Goal: Task Accomplishment & Management: Complete application form

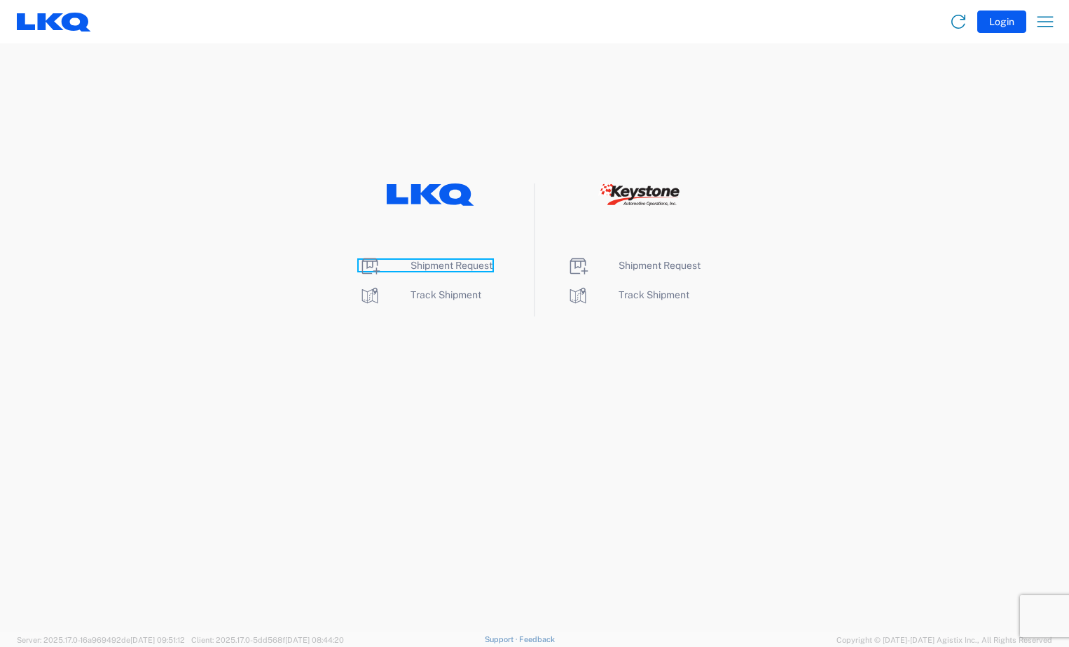
click at [442, 266] on span "Shipment Request" at bounding box center [452, 265] width 82 height 11
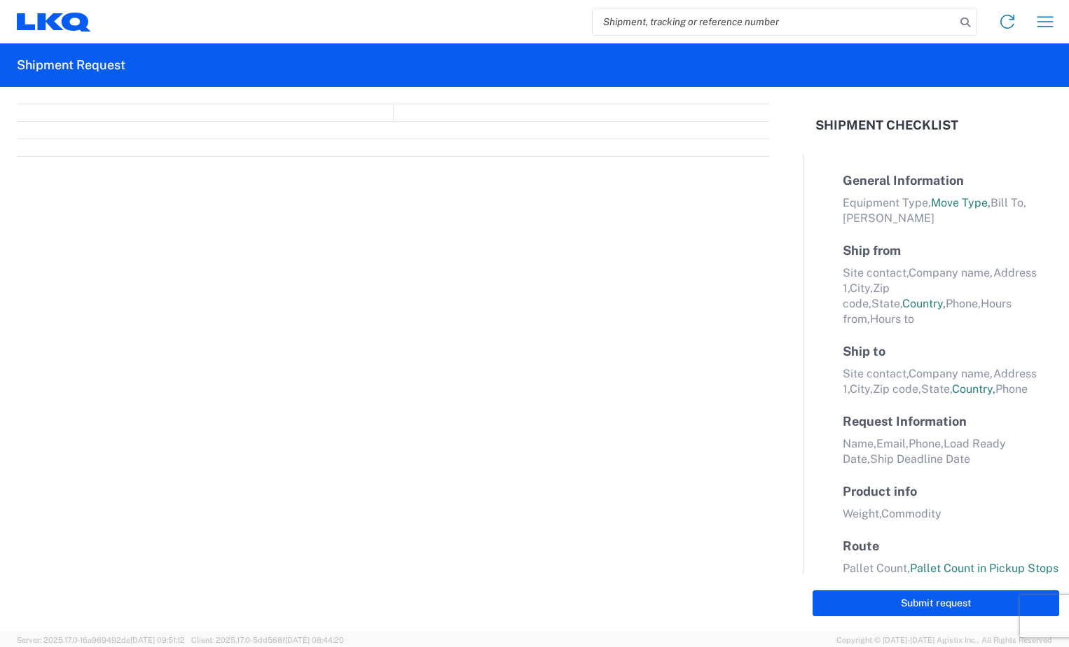
select select "FULL"
select select "LBS"
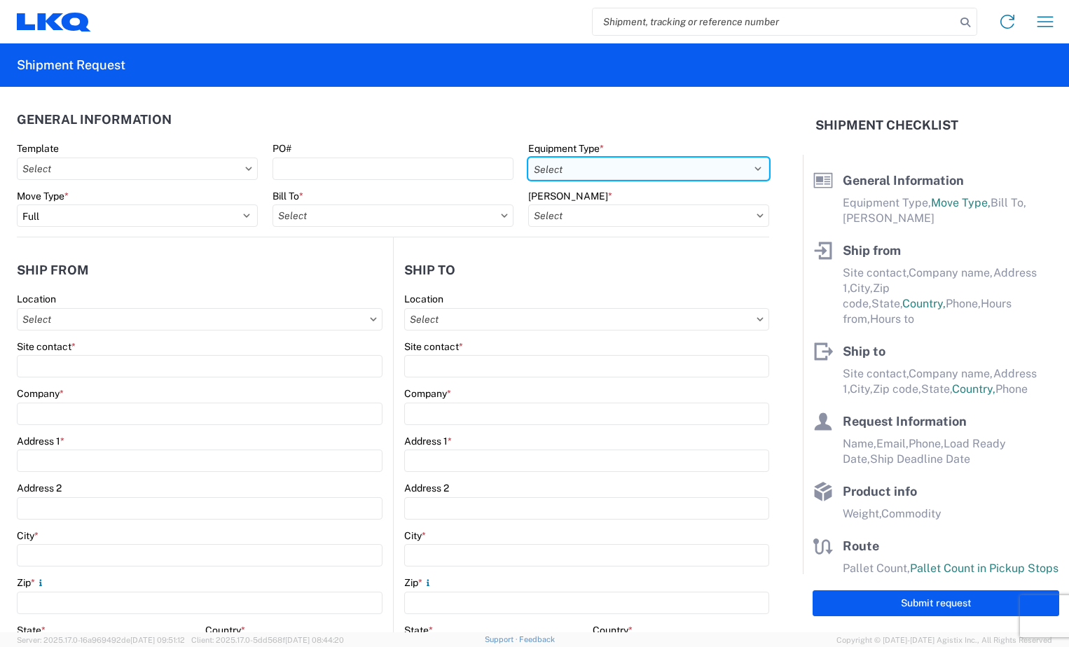
click at [579, 167] on select "Select 53’ Dry Van Flatbed Dropdeck (van) Lowboy (flatbed) Rail" at bounding box center [648, 169] width 241 height 22
select select "STDV"
click at [528, 158] on select "Select 53’ Dry Van Flatbed Dropdeck (van) Lowboy (flatbed) Rail" at bounding box center [648, 169] width 241 height 22
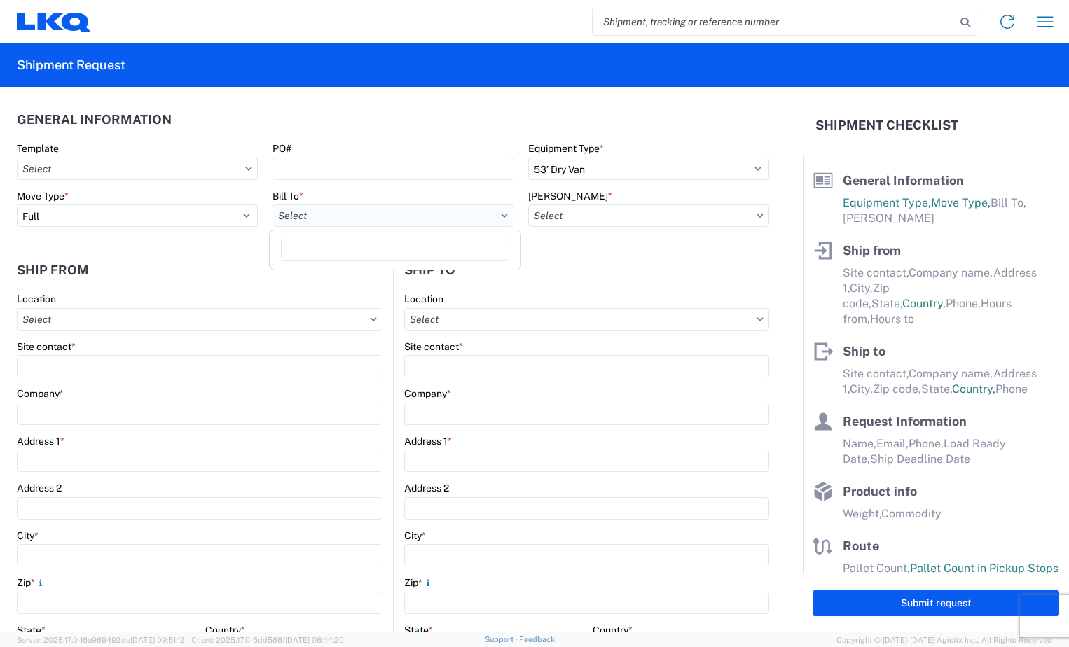
click at [361, 213] on input "Bill To *" at bounding box center [393, 216] width 241 height 22
click at [349, 252] on input at bounding box center [395, 250] width 228 height 22
type input "3115"
click at [331, 284] on div "3115 - Greenville [GEOGRAPHIC_DATA] Inventory Recovery" at bounding box center [409, 278] width 273 height 22
type input "3115 - Greenville [GEOGRAPHIC_DATA] Inventory Recovery"
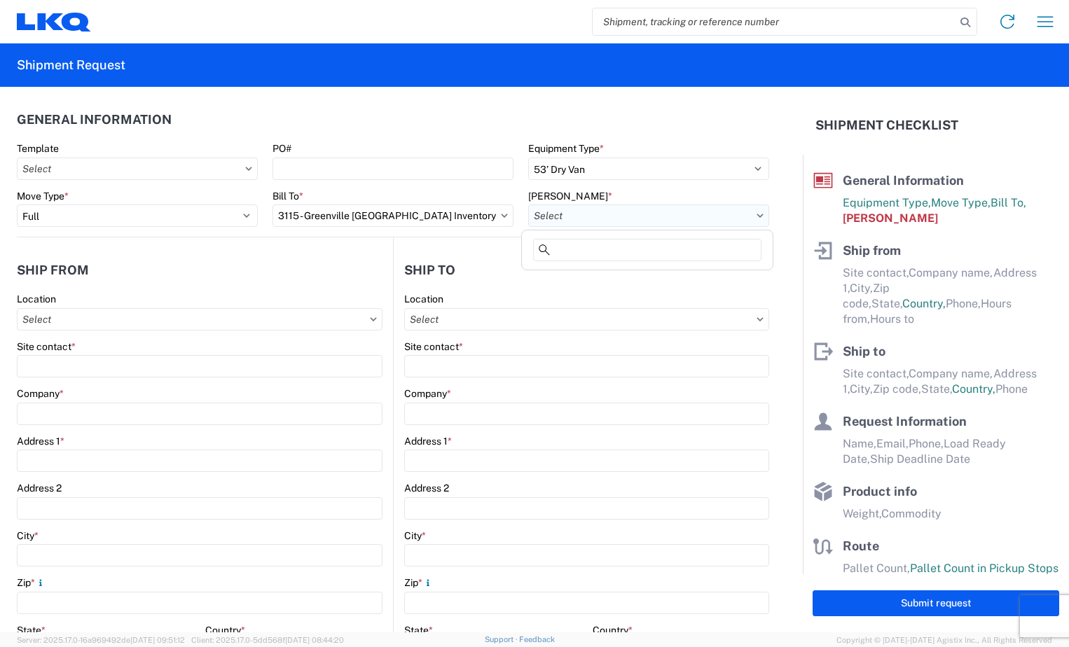
click at [593, 217] on input "[PERSON_NAME] *" at bounding box center [648, 216] width 241 height 22
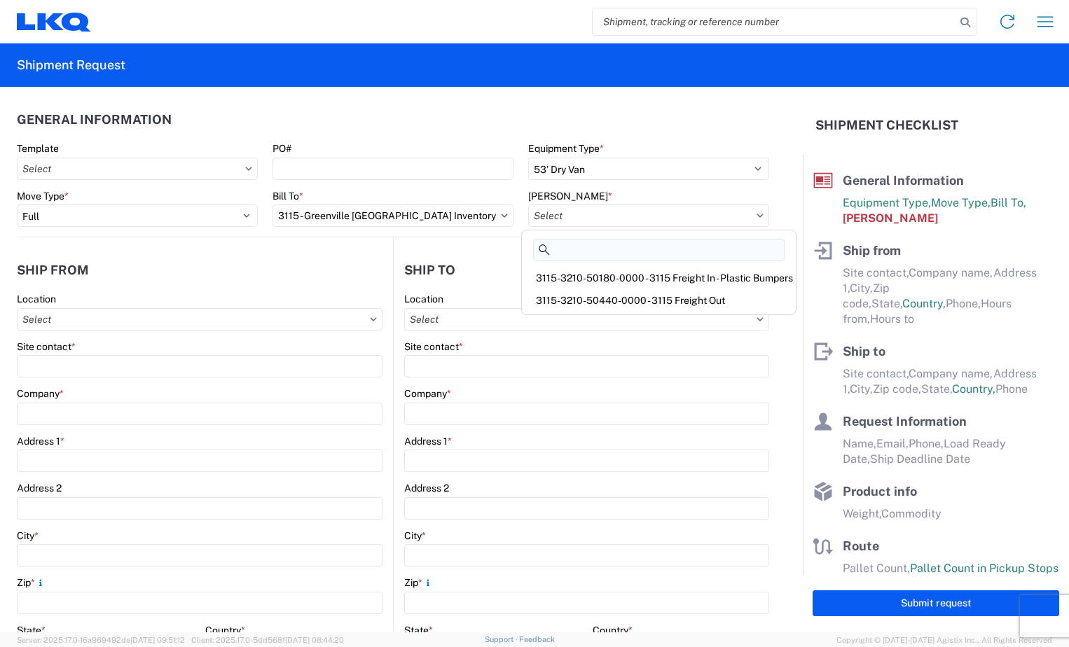
click at [588, 255] on input at bounding box center [659, 250] width 252 height 22
type input "3115"
click at [577, 276] on div "3115-3210-50180-0000 - 3115 Freight In - Plastic Bumpers" at bounding box center [659, 278] width 268 height 22
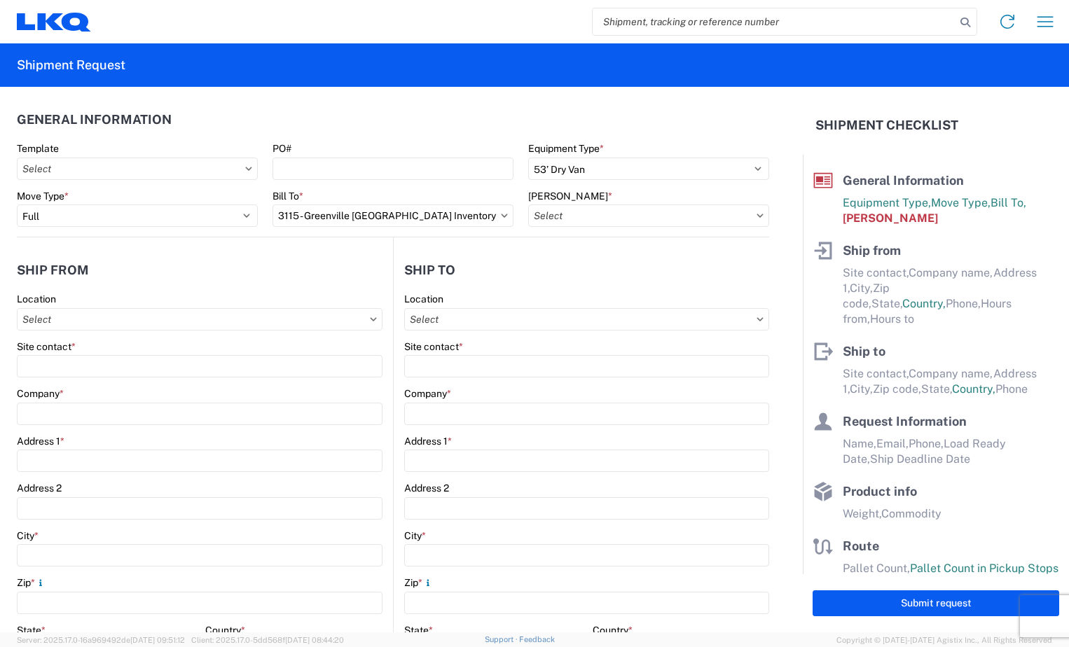
type input "3115-3210-50180-0000 - 3115 Freight In - Plastic Bumpers"
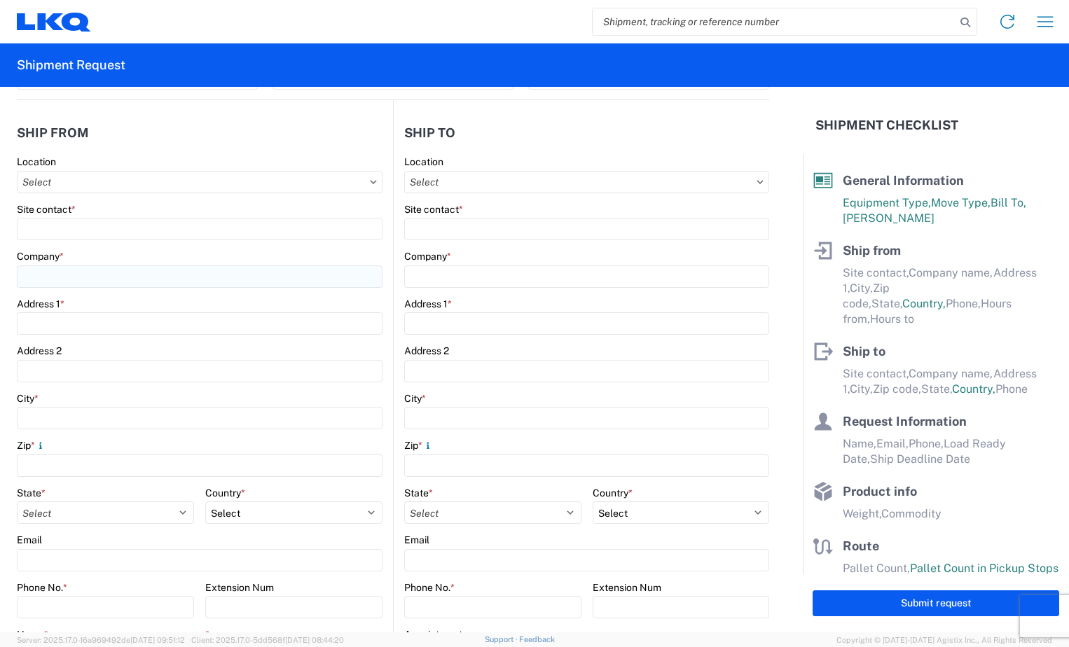
scroll to position [140, 0]
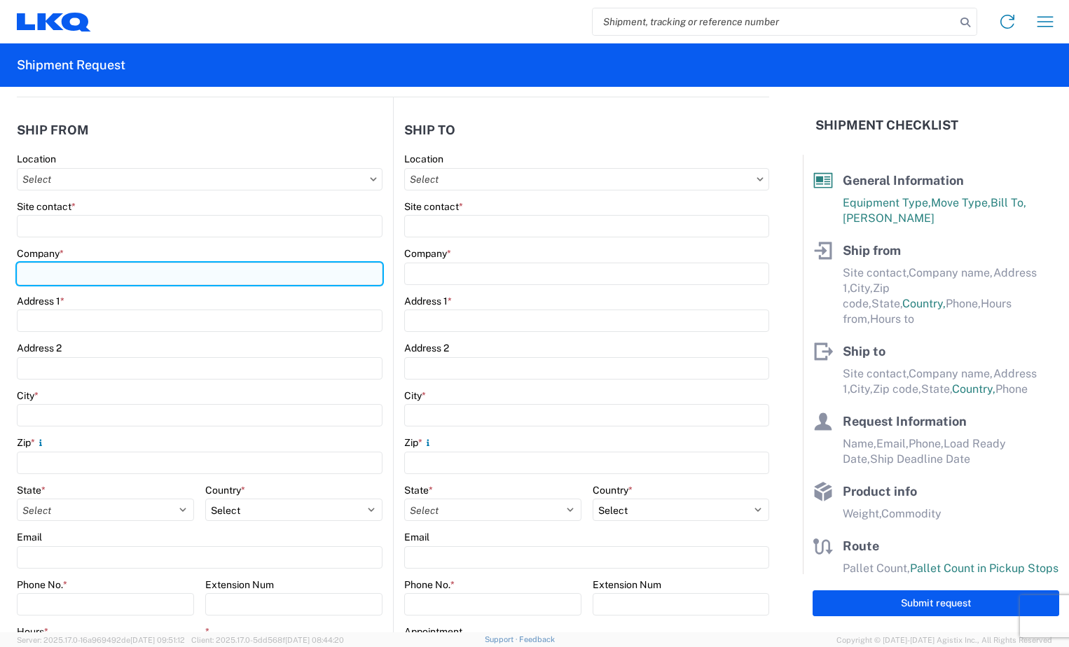
click at [60, 268] on input "Company *" at bounding box center [200, 274] width 366 height 22
type input "t"
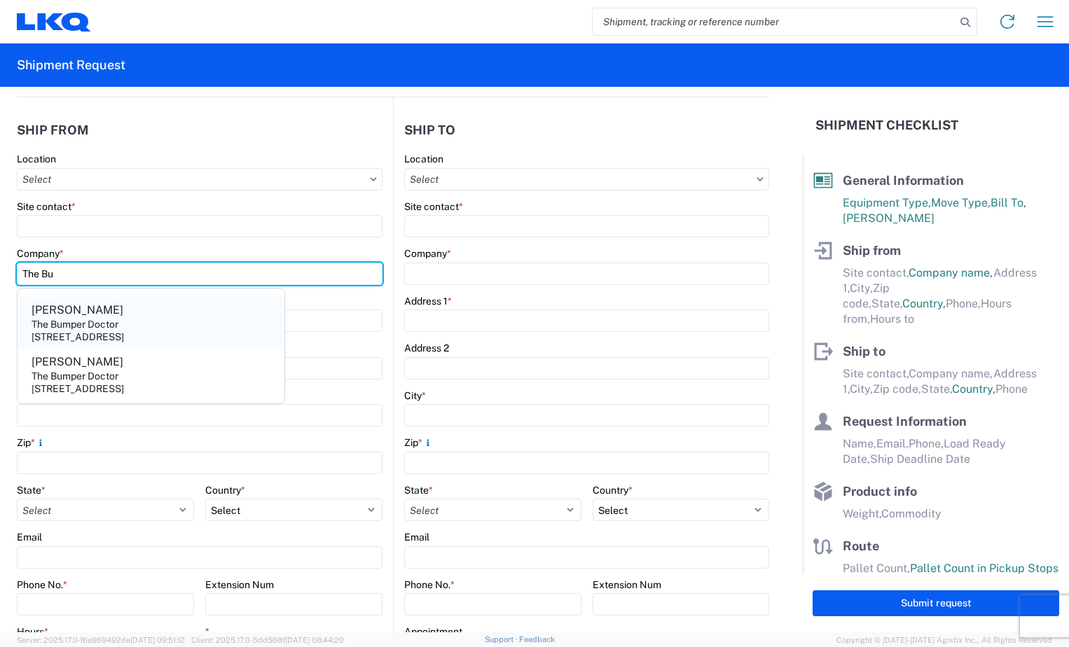
type input "The Bu"
click at [102, 324] on div "The Bumper Doctor" at bounding box center [75, 324] width 87 height 13
type input "[PERSON_NAME]"
type input "The Bumper Doctor"
type input "[STREET_ADDRESS]"
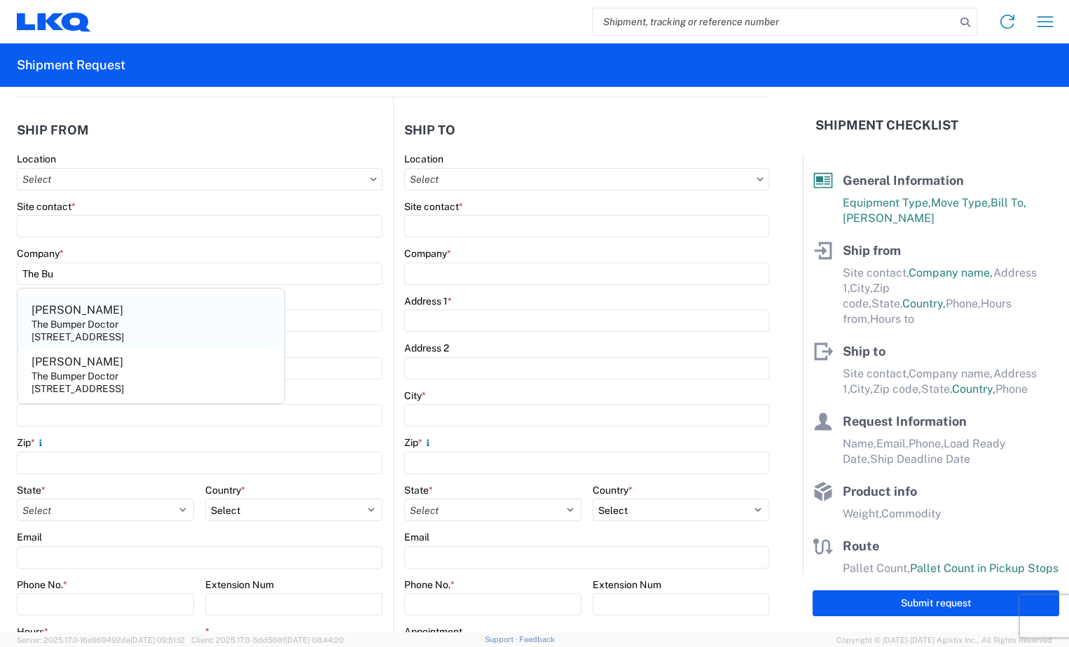
type input "Austell"
type input "30168"
select select "GA"
select select "US"
type input "[PHONE_NUMBER]"
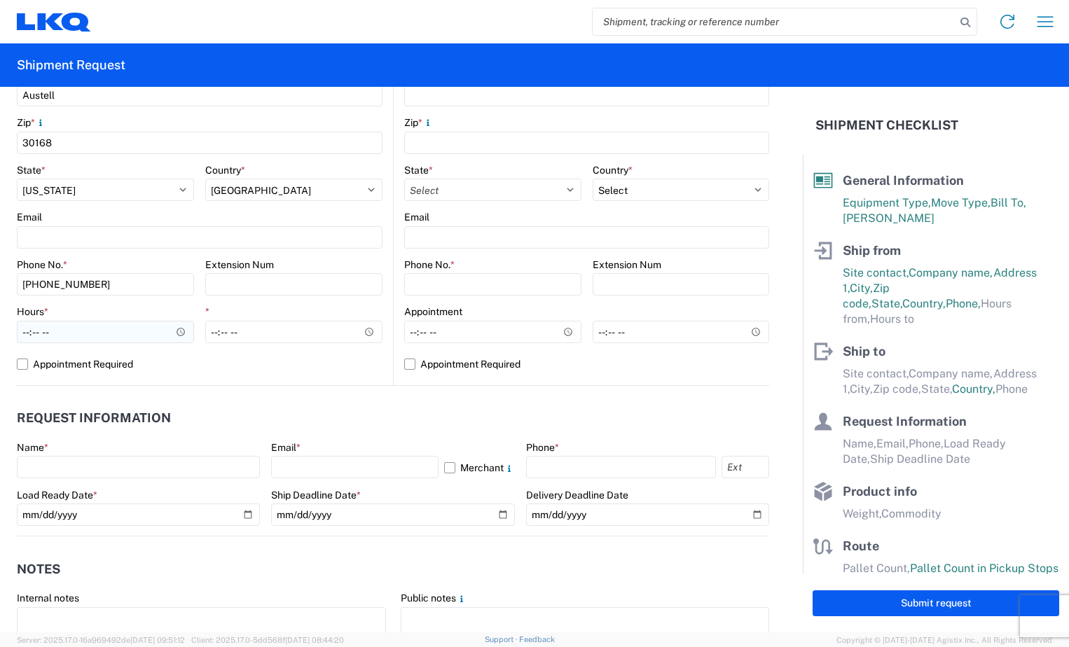
scroll to position [490, 0]
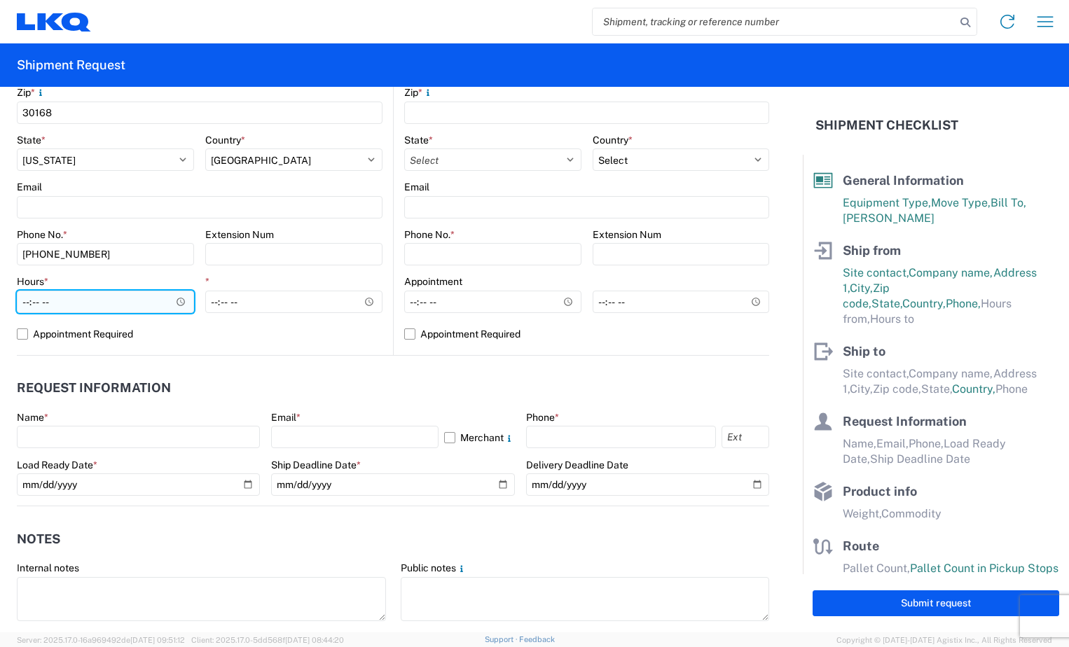
click at [116, 294] on input "Hours *" at bounding box center [105, 302] width 177 height 22
type input "09:00"
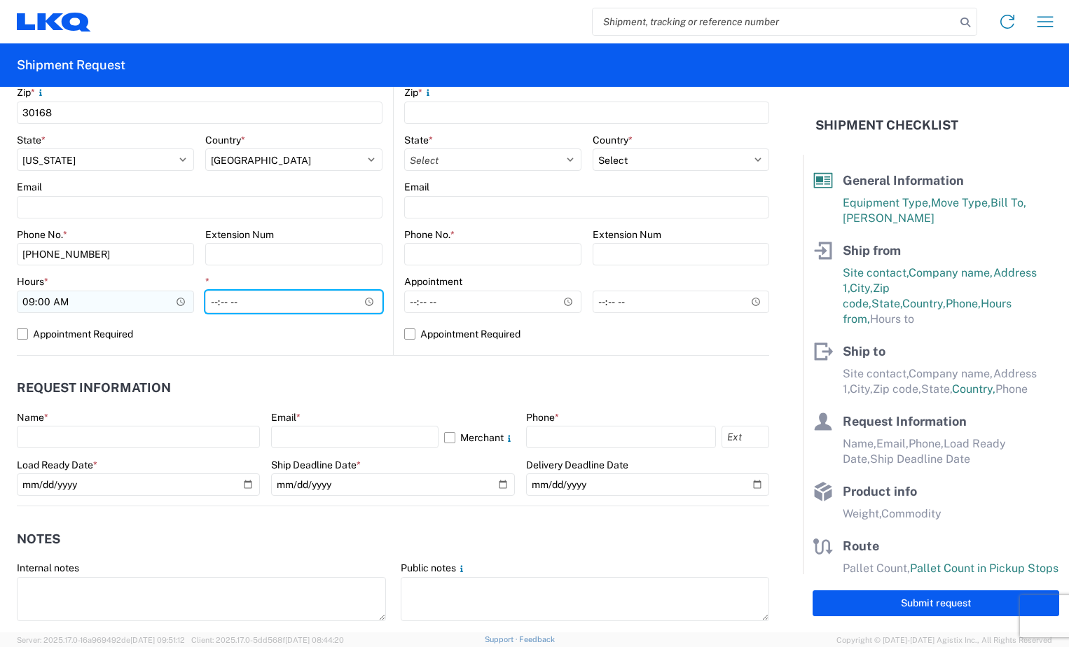
type input "11:00"
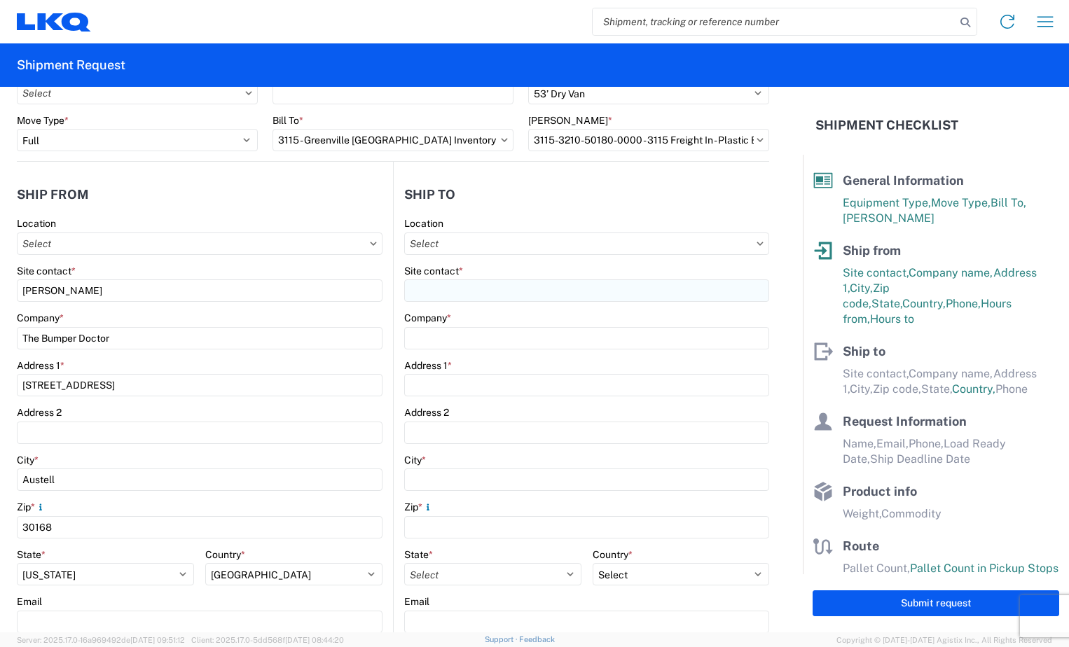
scroll to position [70, 0]
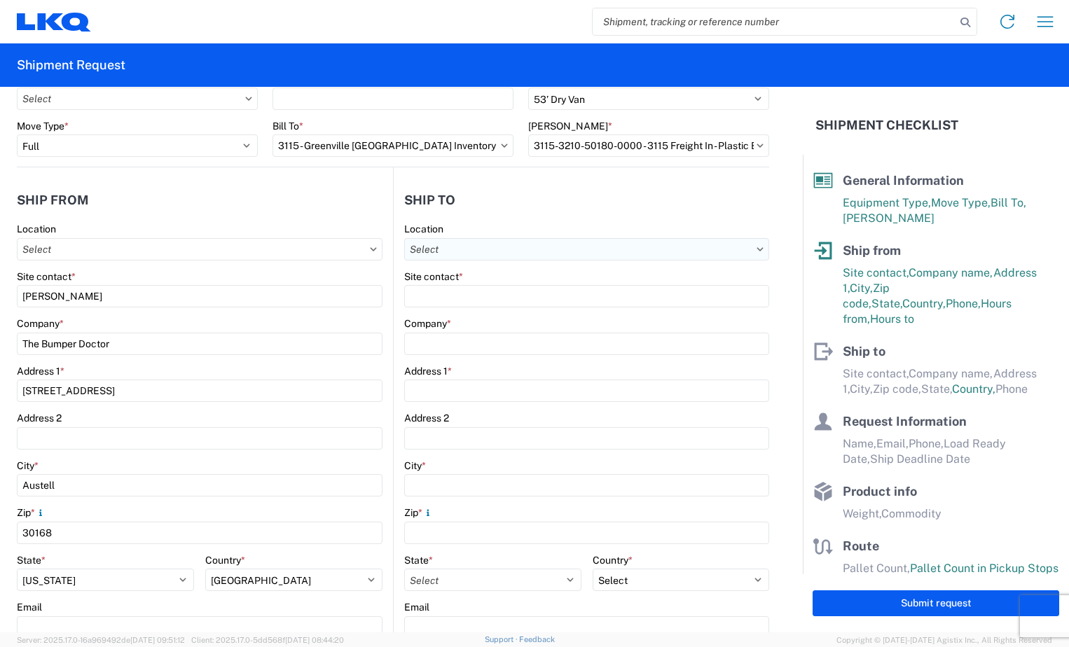
click at [448, 250] on input "Location" at bounding box center [586, 249] width 365 height 22
click at [448, 285] on input at bounding box center [525, 284] width 228 height 22
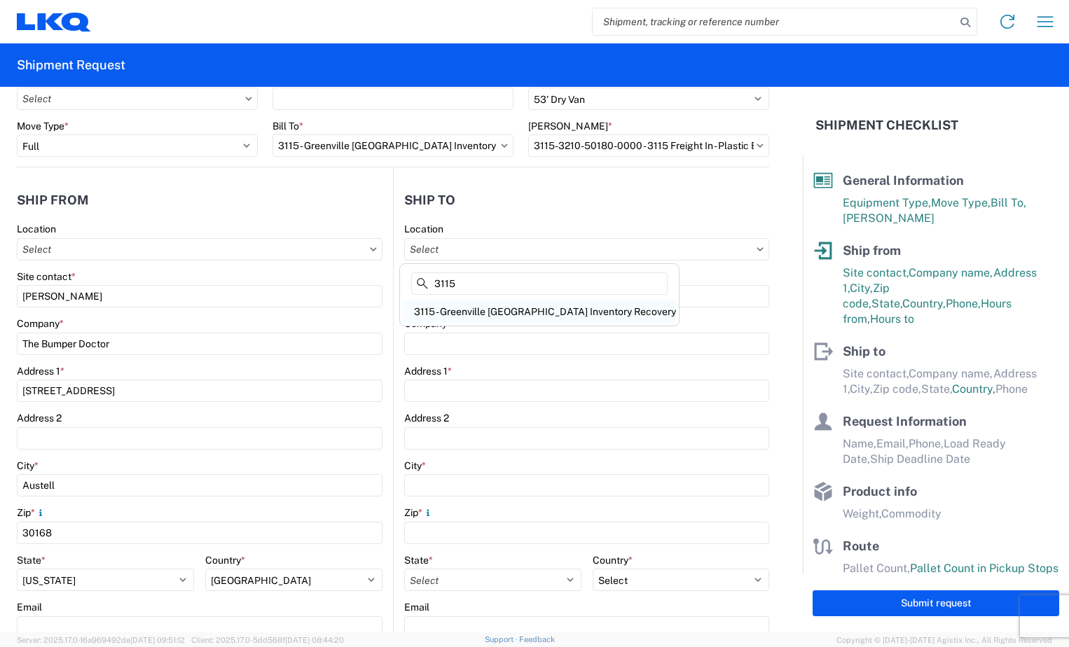
type input "3115"
click at [465, 312] on div "3115 - Greenville [GEOGRAPHIC_DATA] Inventory Recovery" at bounding box center [539, 312] width 273 height 22
type input "3115 - Greenville [GEOGRAPHIC_DATA] Inventory Recovery"
type input "LKQ Corporation"
type input "[STREET_ADDRESS][PERSON_NAME]"
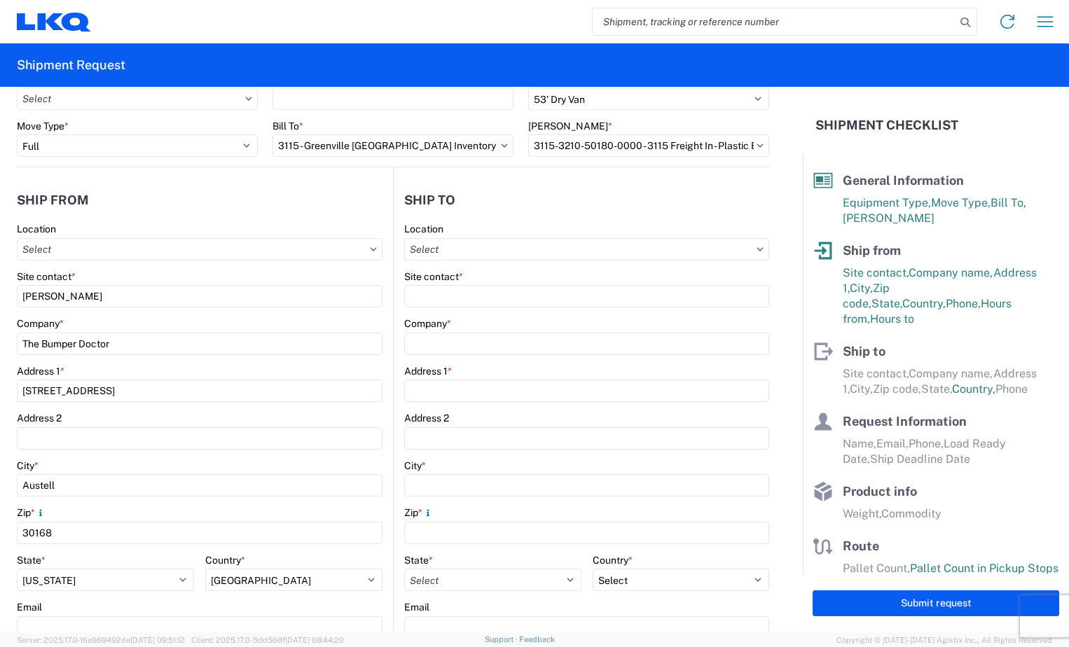
type input "[GEOGRAPHIC_DATA]"
type input "48838"
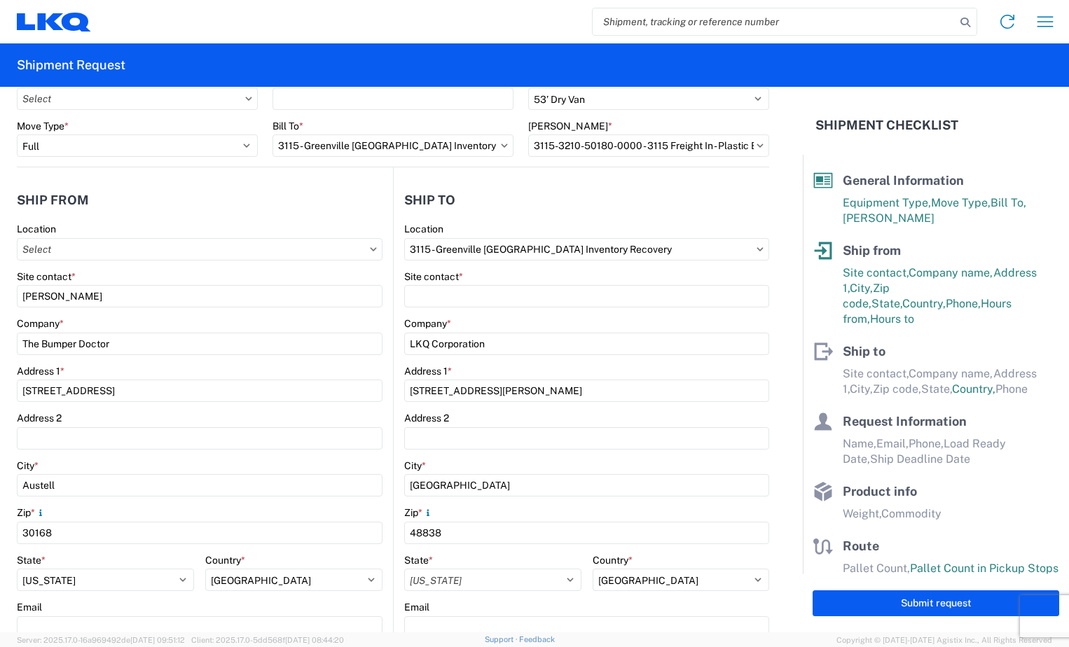
select select "US"
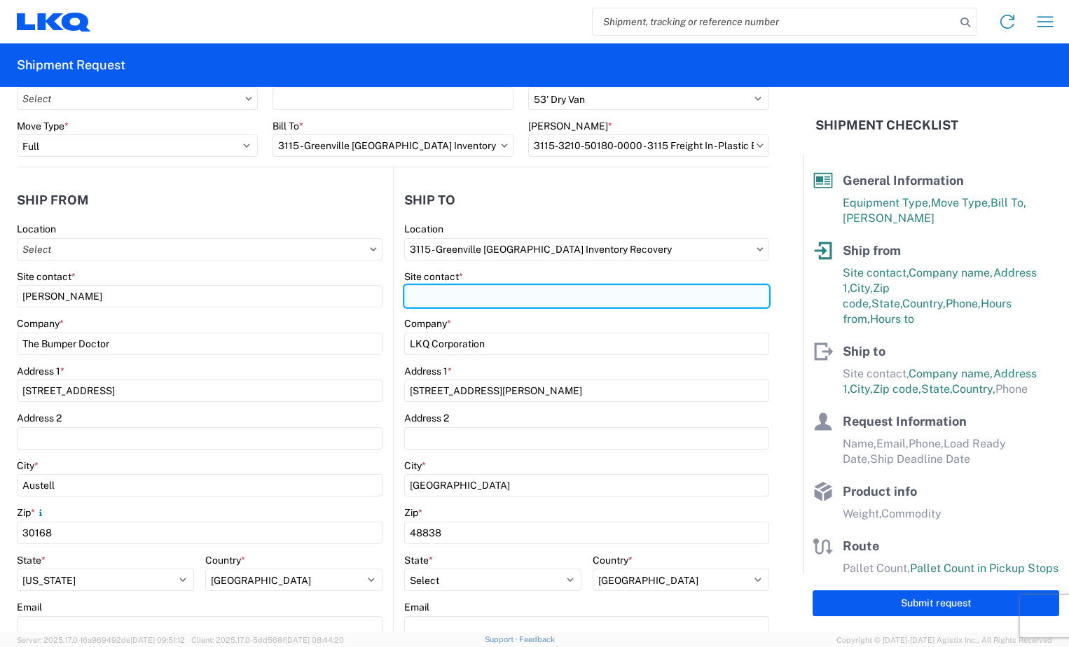
click at [473, 295] on input "Site contact *" at bounding box center [586, 296] width 365 height 22
type input "[PERSON_NAME]"
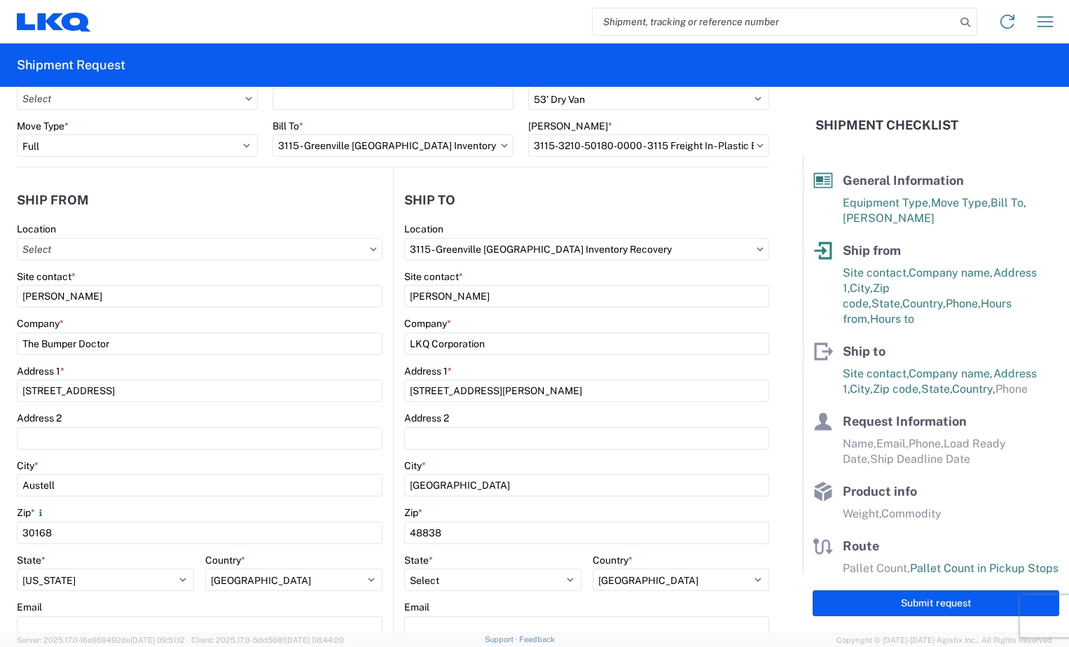
click at [521, 270] on div "Site contact *" at bounding box center [586, 276] width 365 height 13
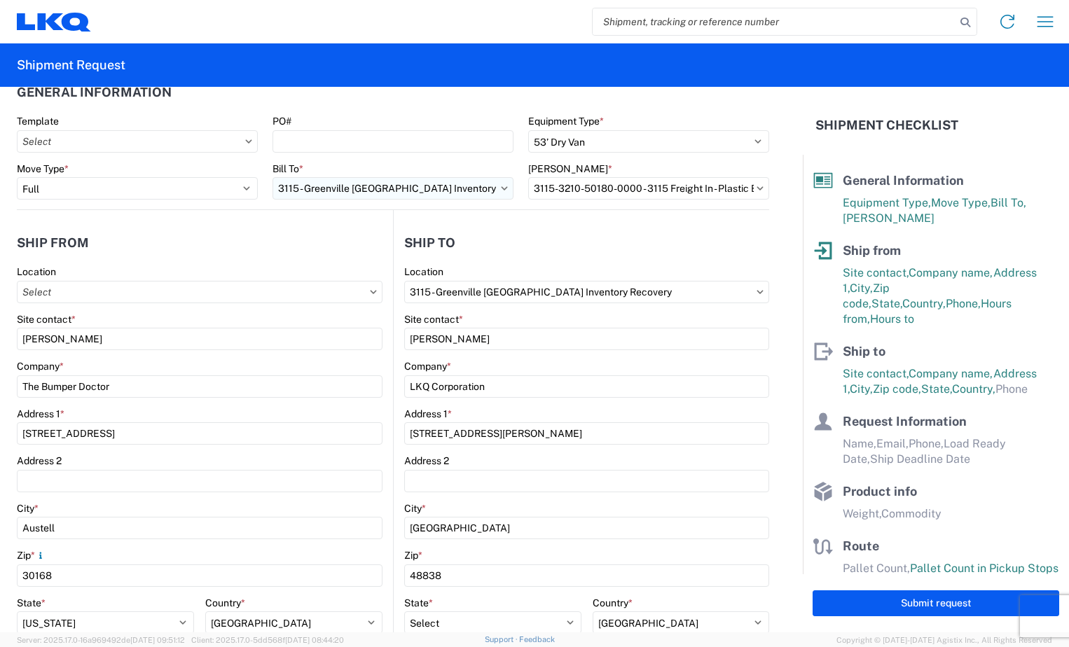
scroll to position [0, 0]
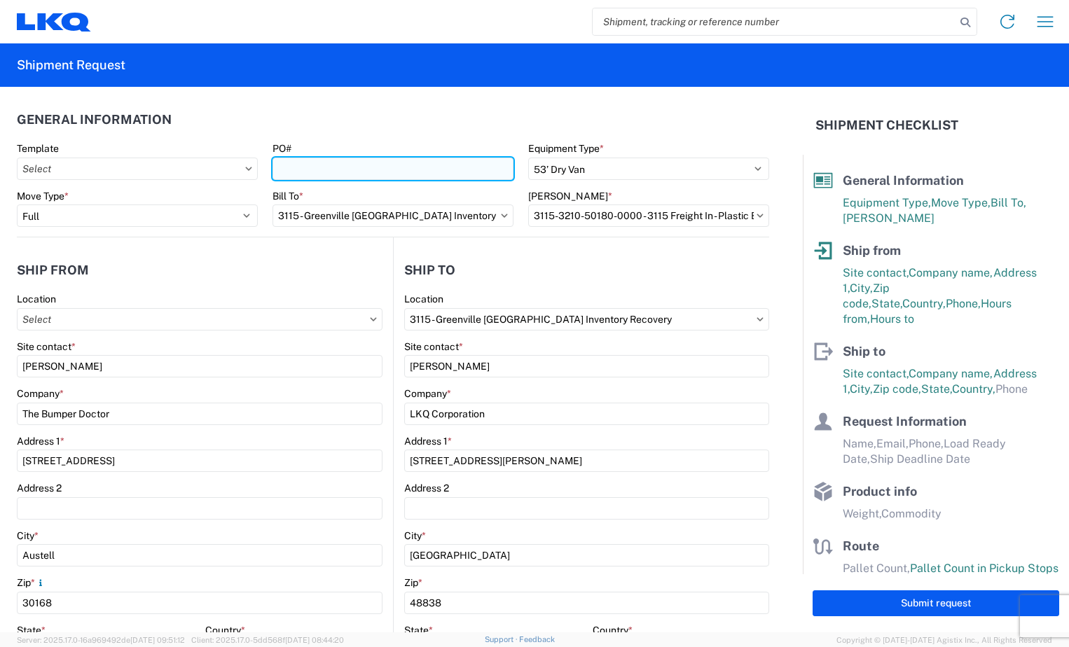
click at [355, 177] on input "PO#" at bounding box center [393, 169] width 241 height 22
type input "g"
type input "GV004555"
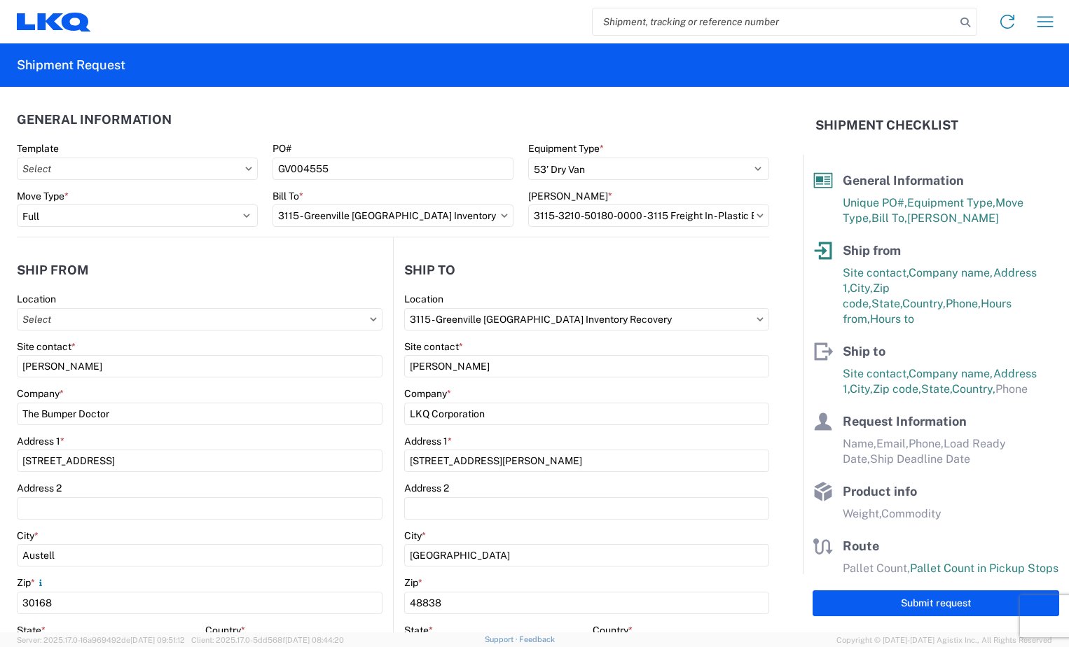
click at [350, 111] on header "General Information" at bounding box center [393, 120] width 752 height 32
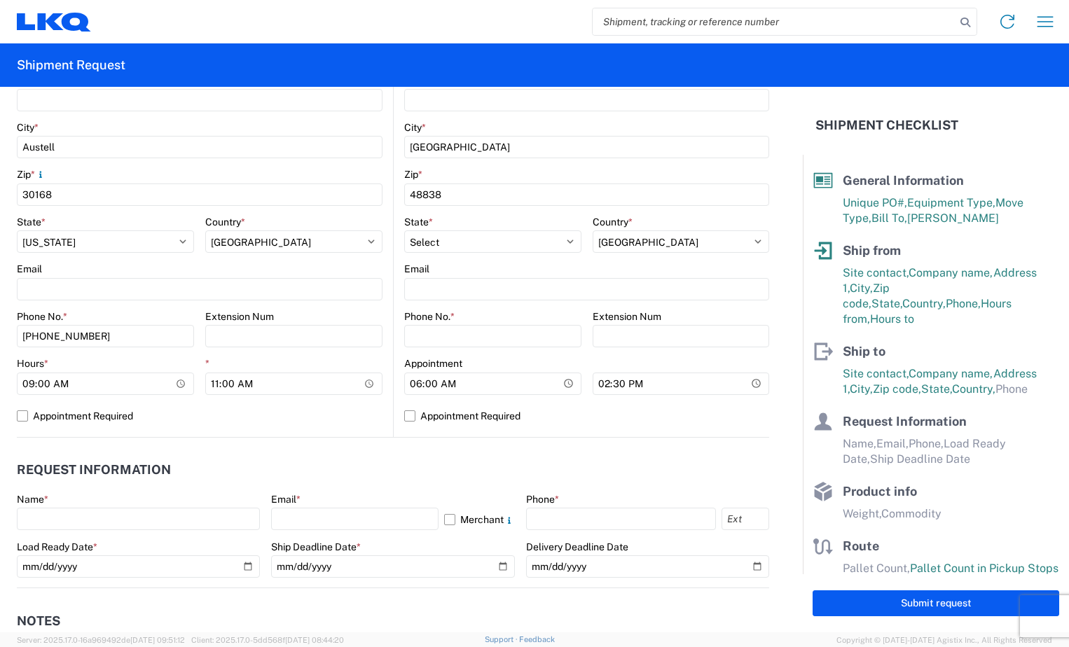
scroll to position [420, 0]
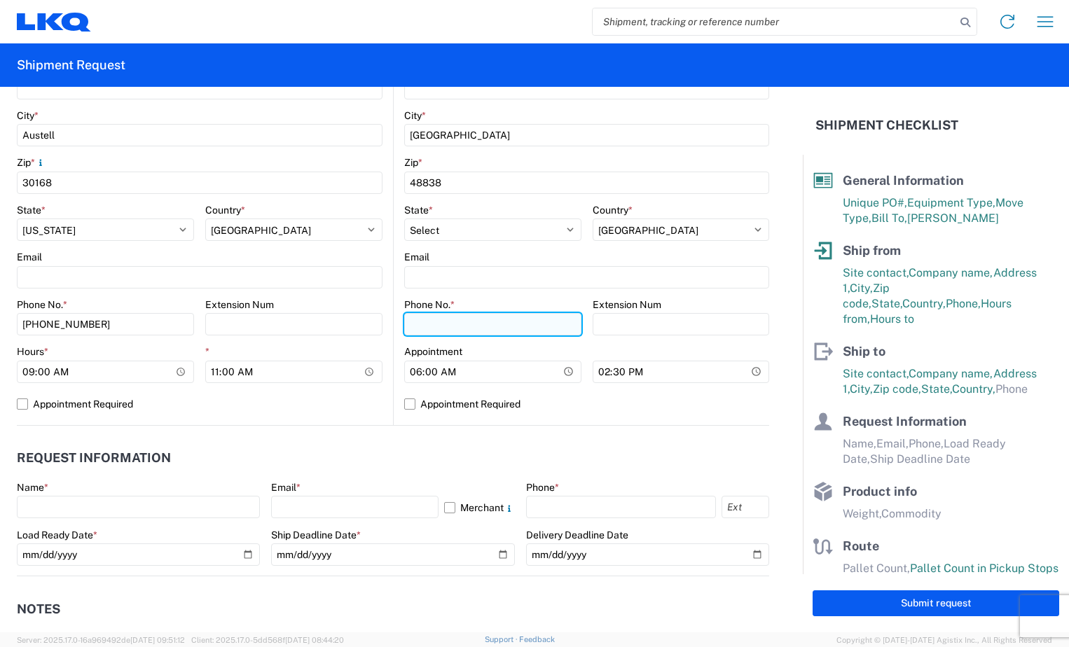
click at [453, 322] on input "Phone No. *" at bounding box center [492, 324] width 177 height 22
type input "6"
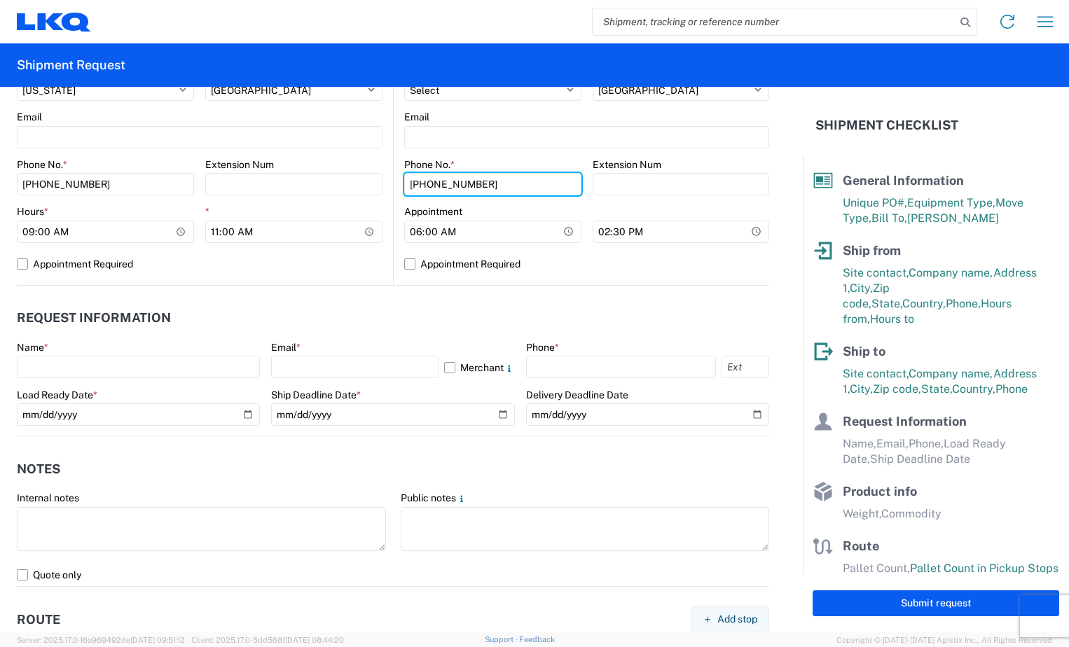
scroll to position [631, 0]
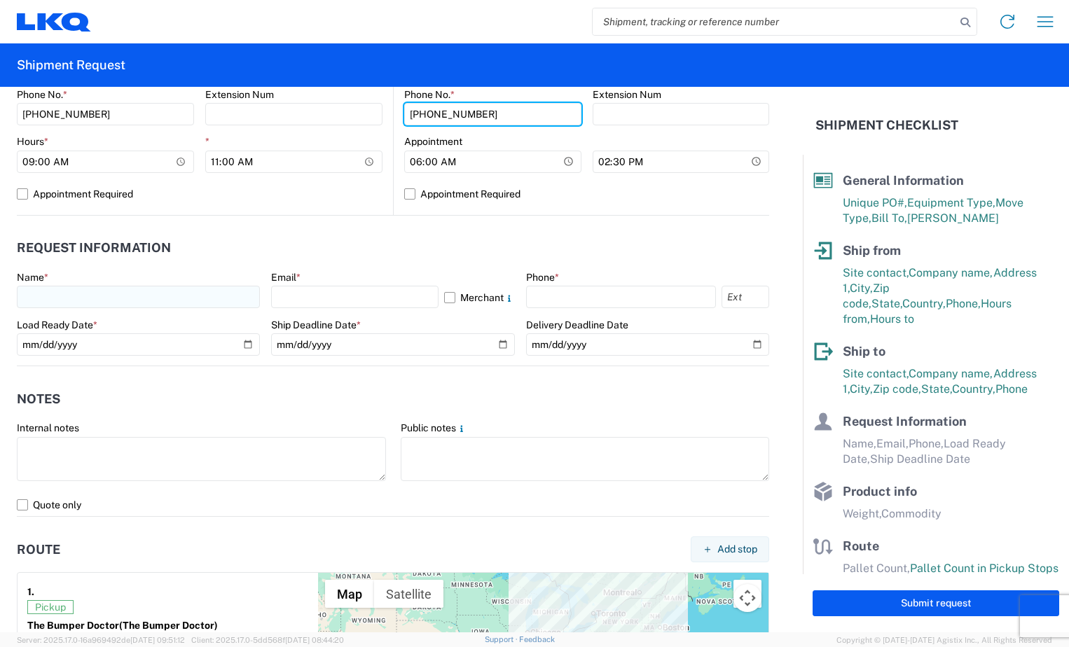
type input "[PHONE_NUMBER]"
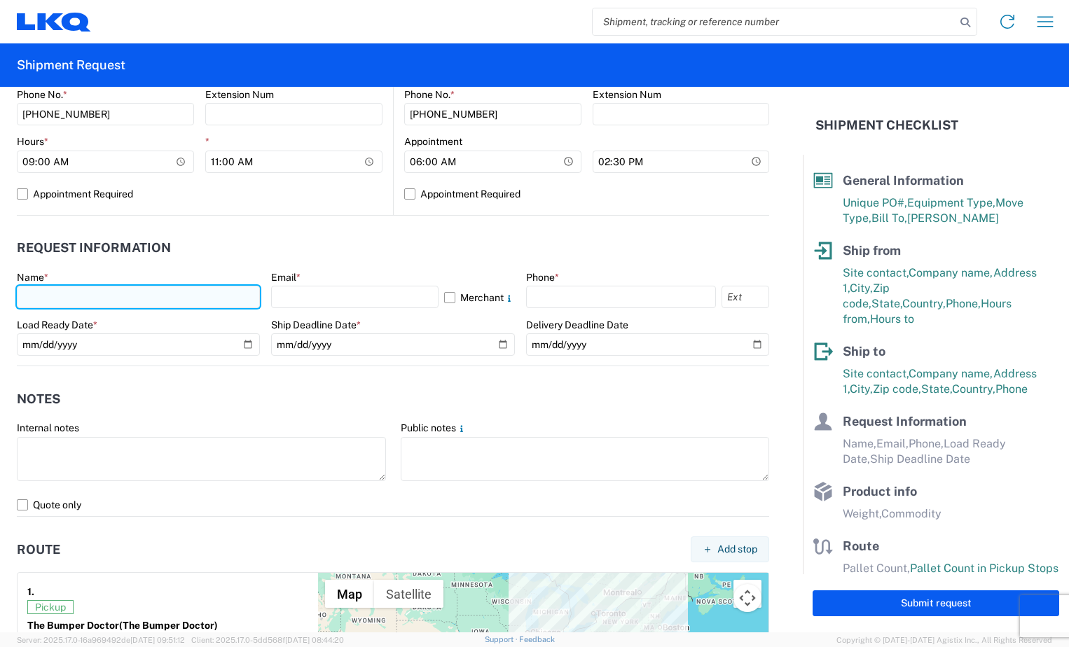
click at [116, 294] on input "text" at bounding box center [138, 297] width 243 height 22
type input "c"
type input "[PERSON_NAME]"
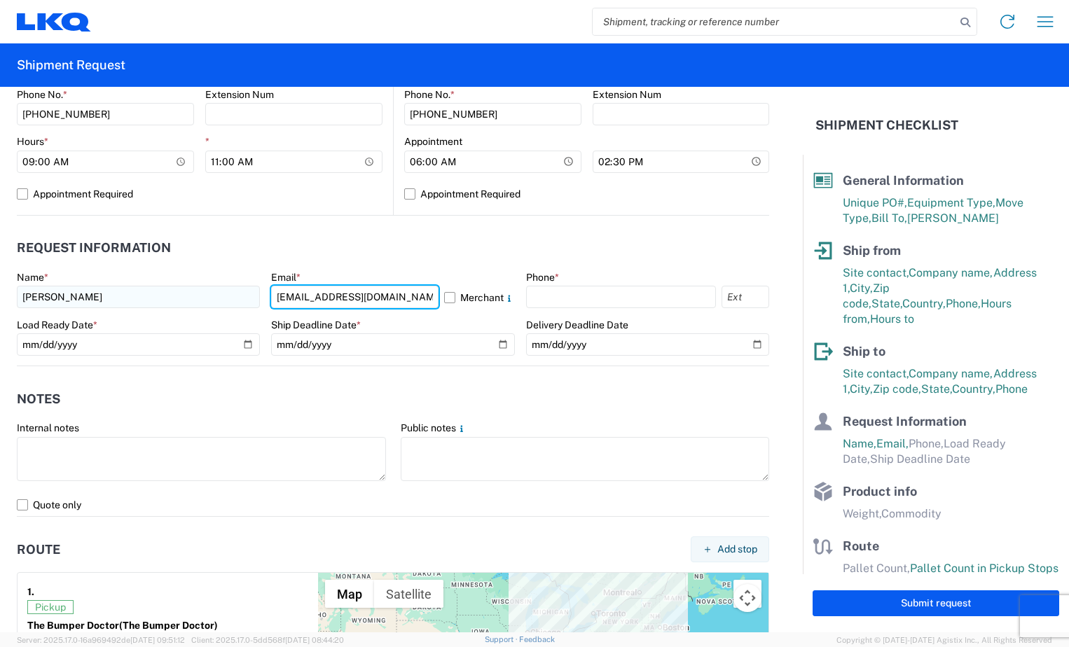
type input "[EMAIL_ADDRESS][DOMAIN_NAME]"
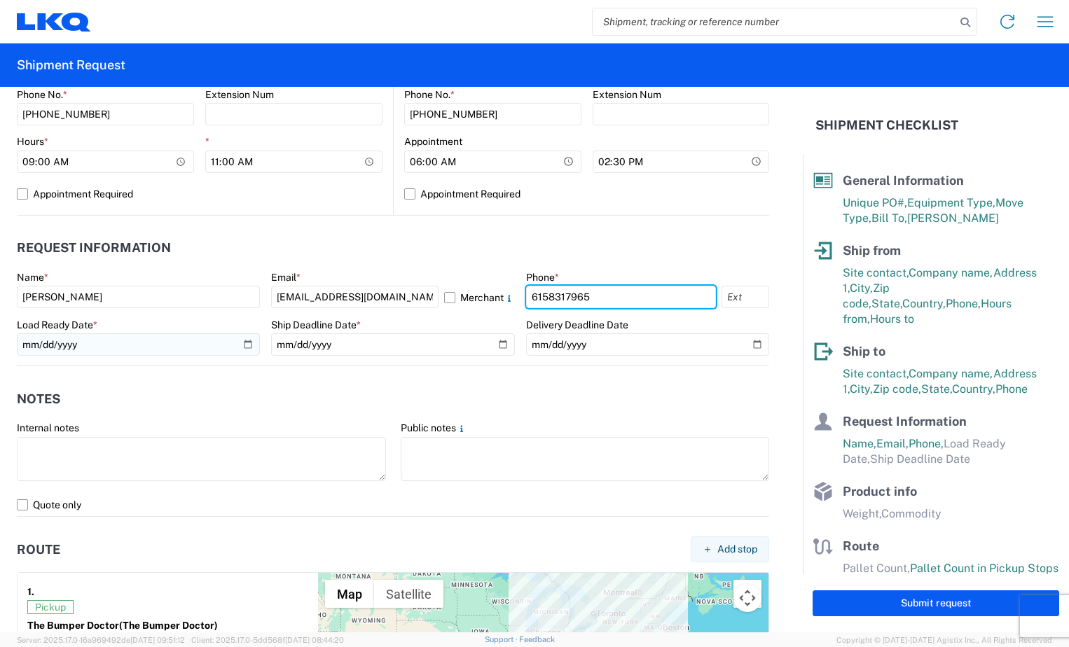
type input "6158317965"
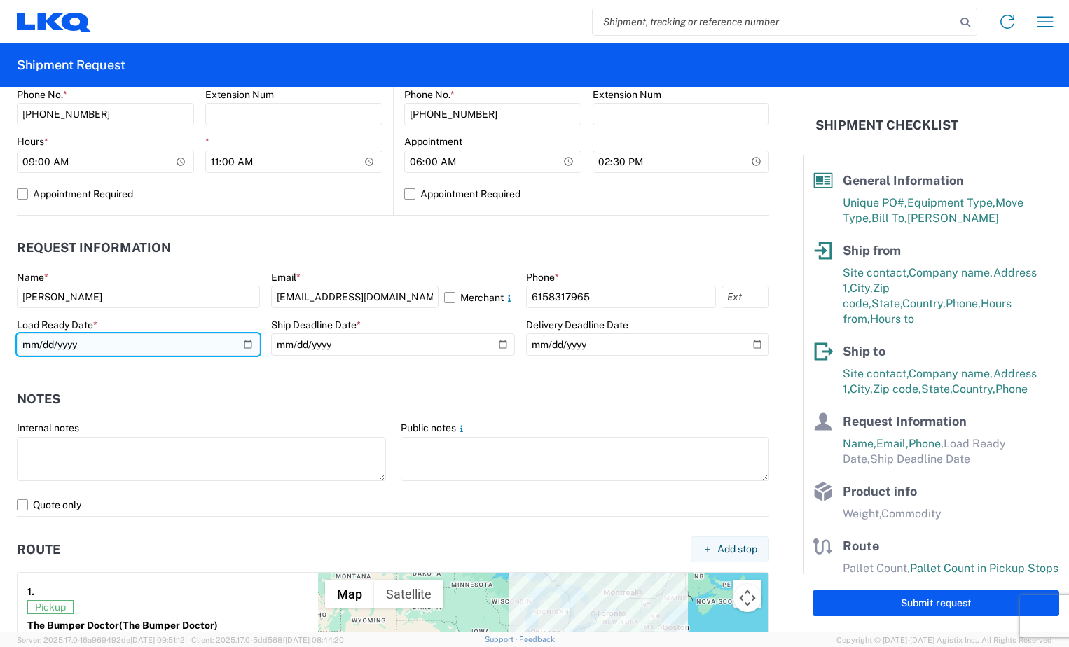
click at [83, 340] on input "date" at bounding box center [138, 344] width 243 height 22
click at [242, 344] on input "date" at bounding box center [138, 344] width 243 height 22
type input "[DATE]"
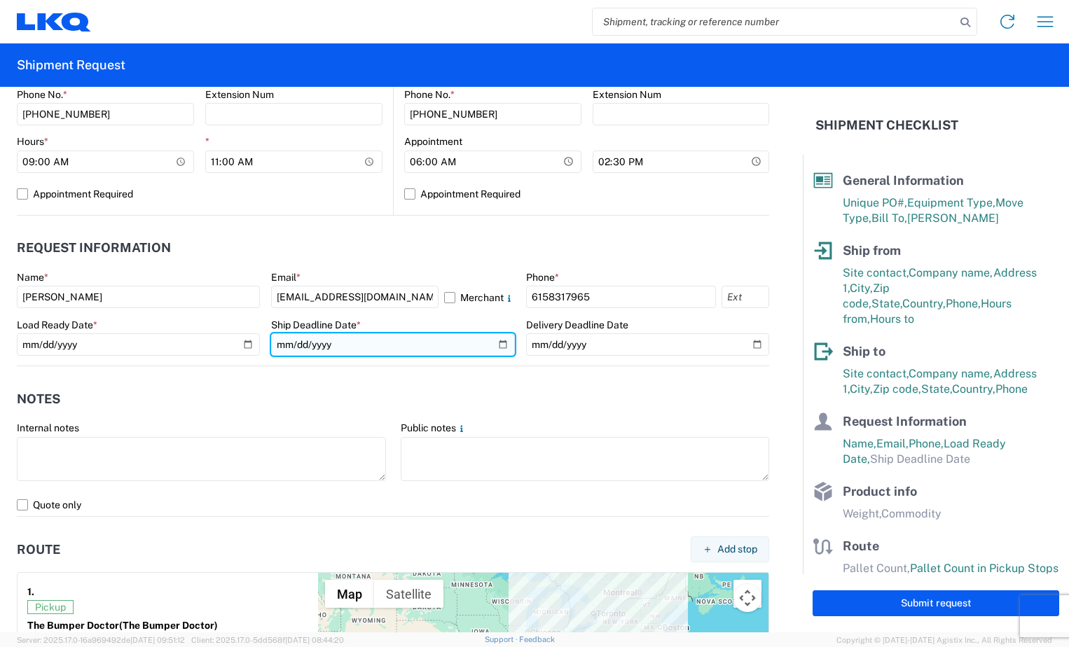
click at [497, 341] on input "date" at bounding box center [392, 344] width 243 height 22
type input "[DATE]"
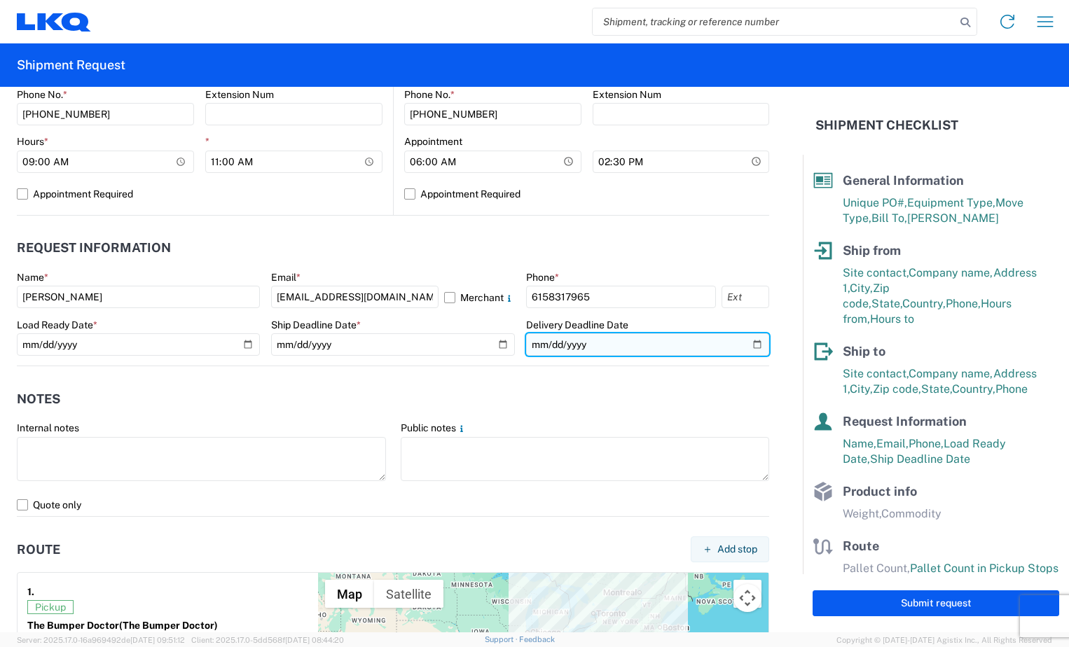
click at [744, 340] on input "date" at bounding box center [647, 344] width 243 height 22
type input "[DATE]"
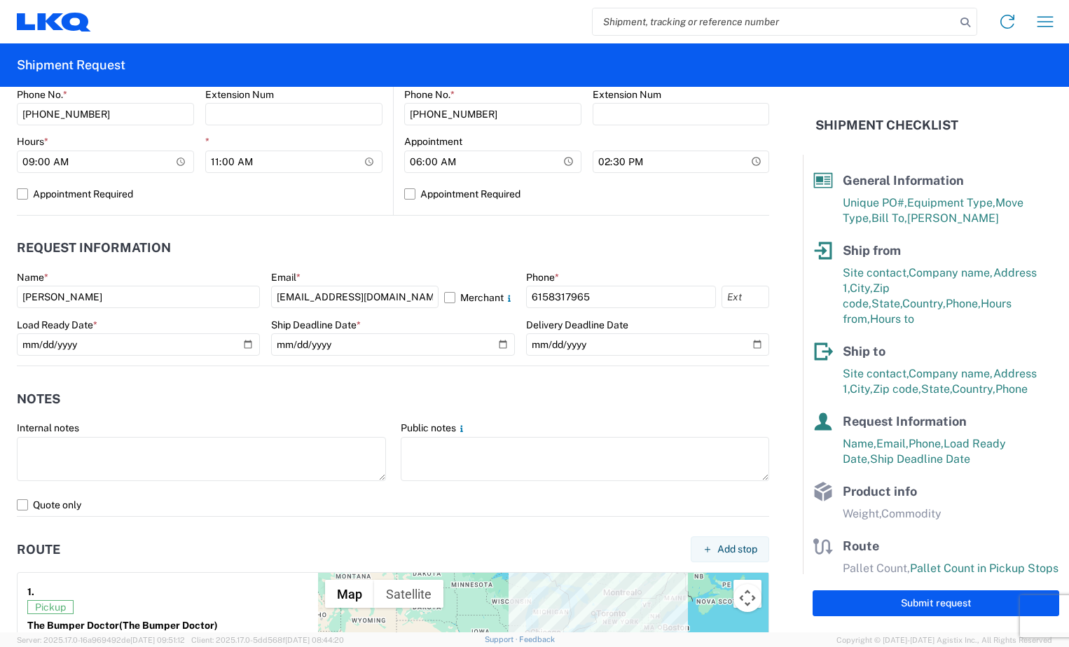
click at [190, 392] on header "Notes" at bounding box center [393, 399] width 752 height 32
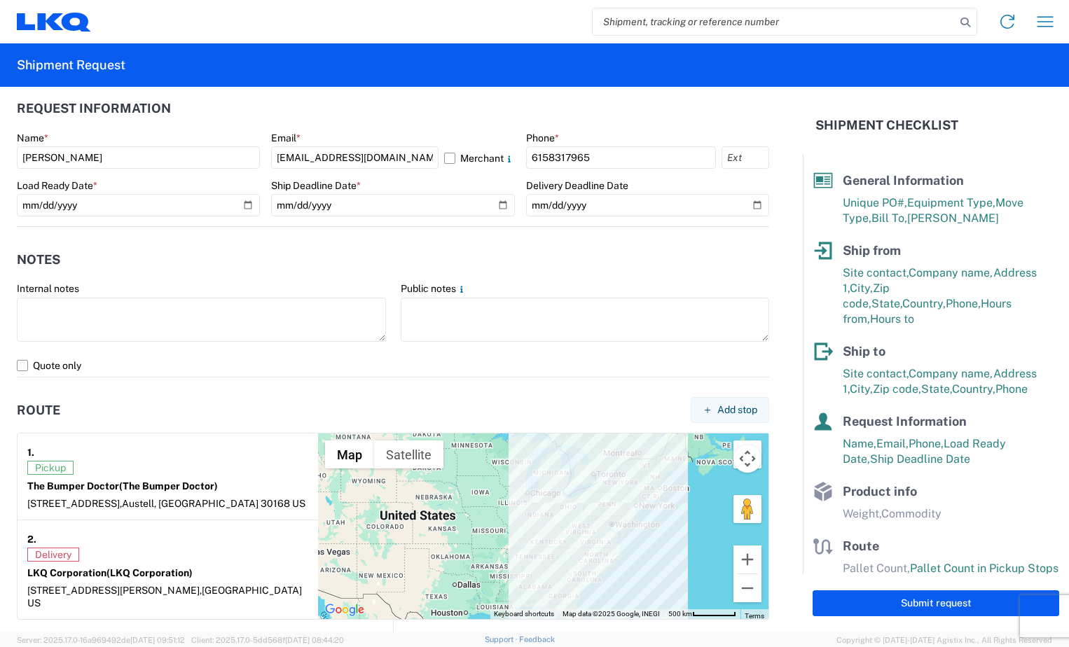
scroll to position [771, 0]
click at [420, 291] on label "Public notes" at bounding box center [434, 288] width 67 height 13
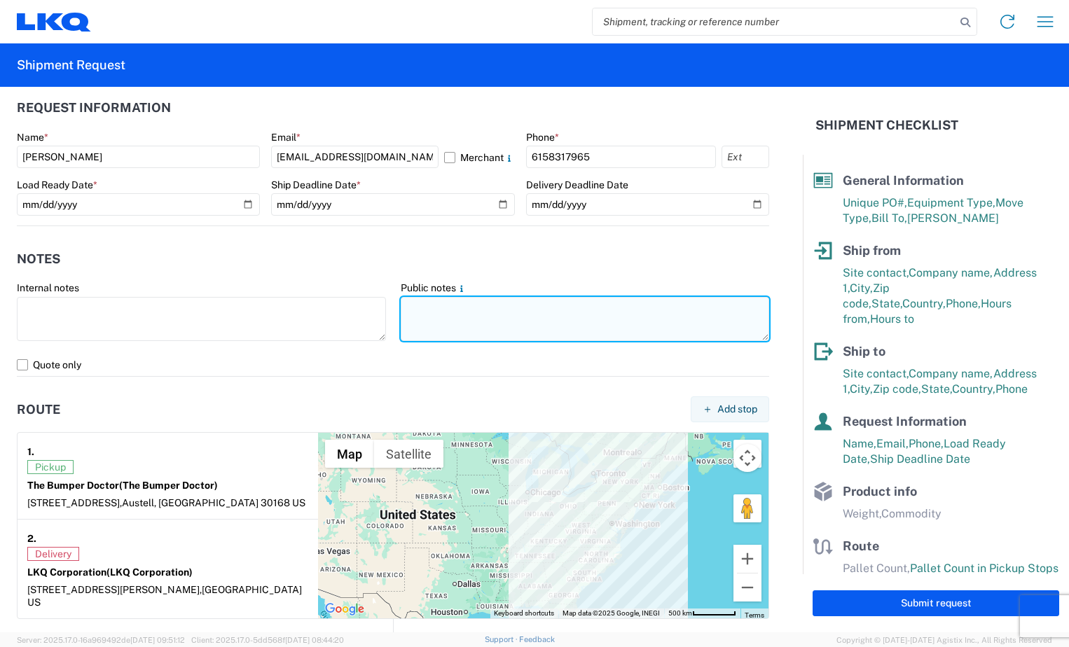
click at [418, 305] on textarea at bounding box center [585, 319] width 369 height 44
paste textarea "Please allow a 4-hour window of time to hand-load loose product. The [GEOGRAPHI…"
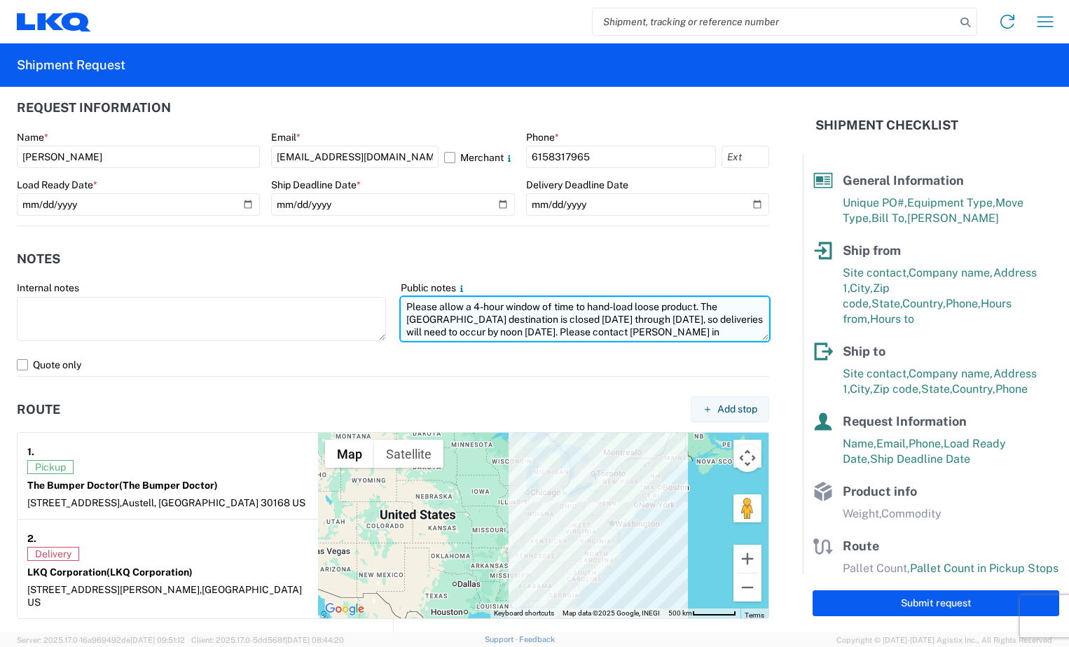
scroll to position [10, 0]
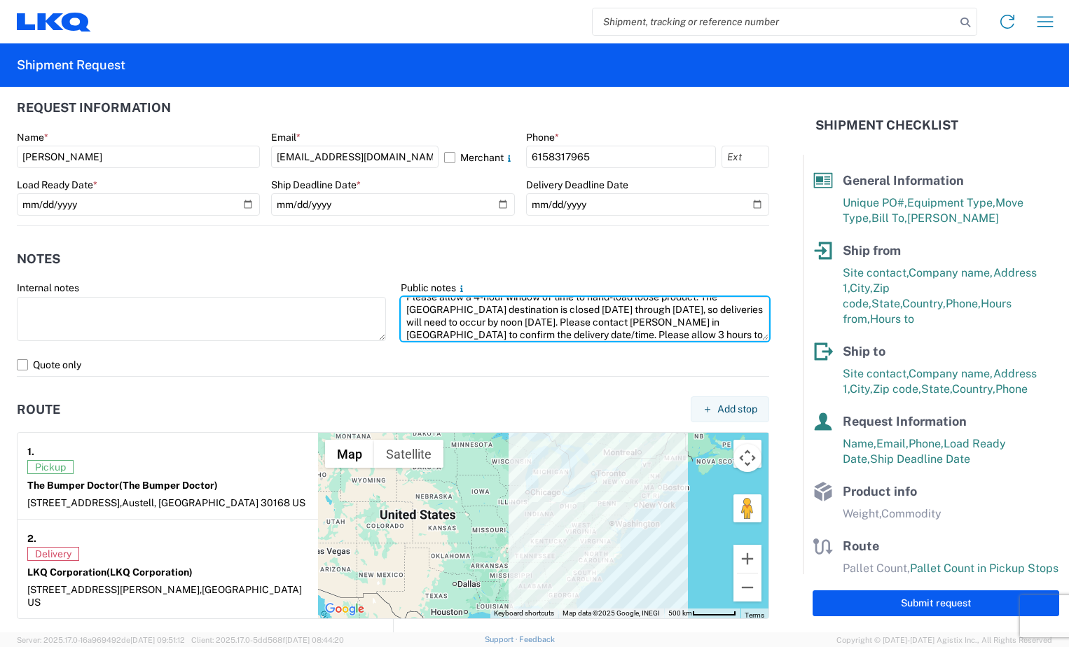
type textarea "Please allow a 4-hour window of time to hand-load loose product. The [GEOGRAPHI…"
click at [641, 260] on header "Notes" at bounding box center [393, 259] width 752 height 32
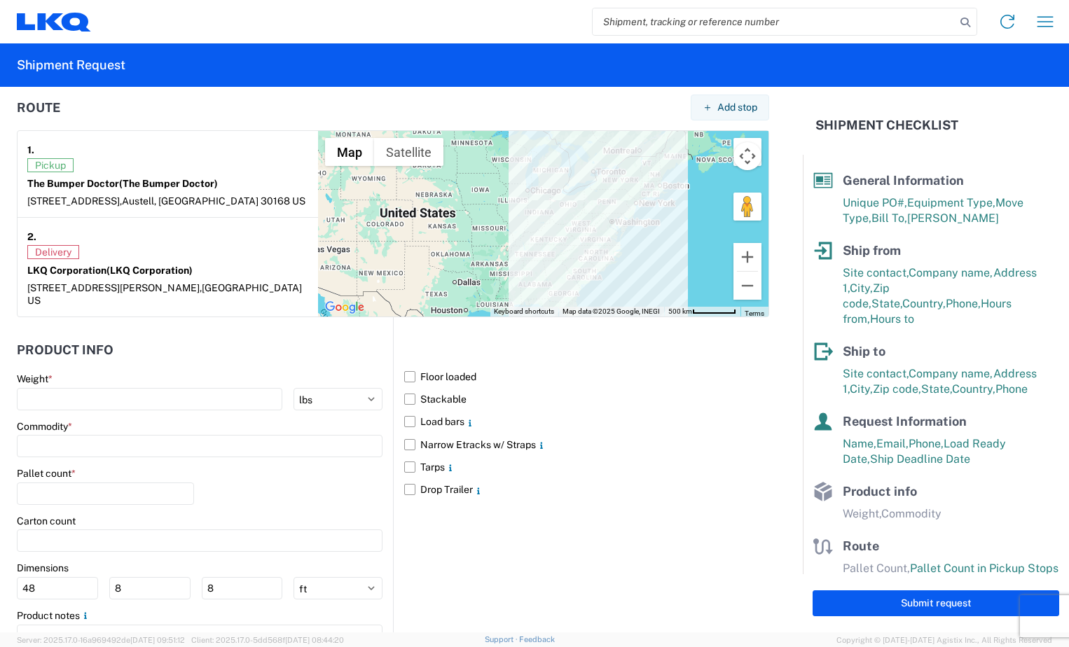
scroll to position [1121, 0]
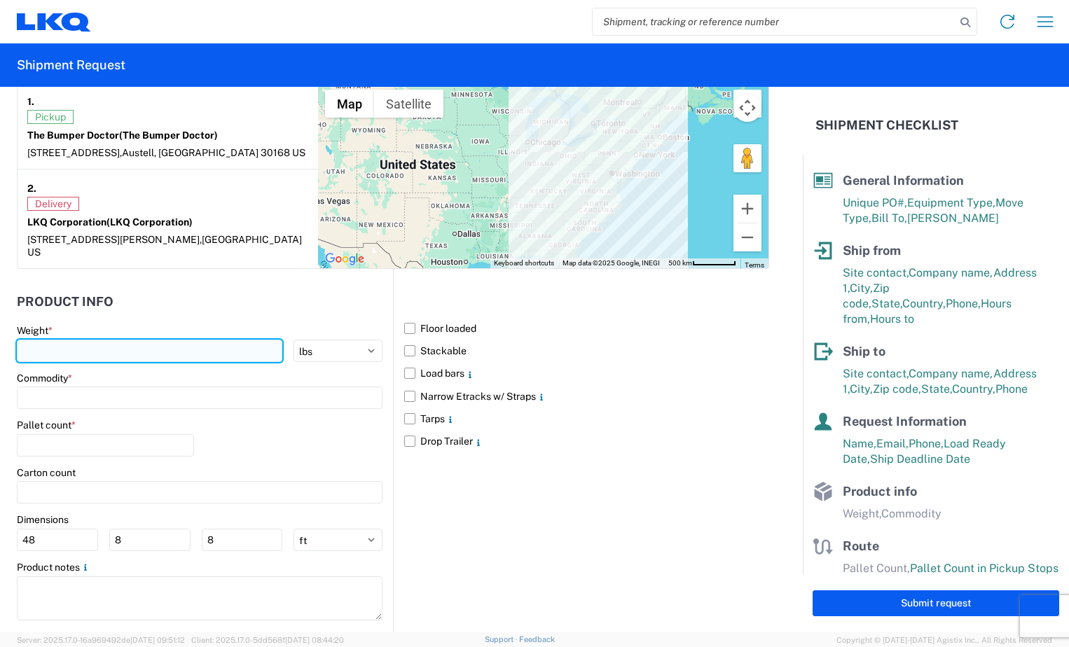
click at [153, 340] on input "number" at bounding box center [150, 351] width 266 height 22
type input "7500"
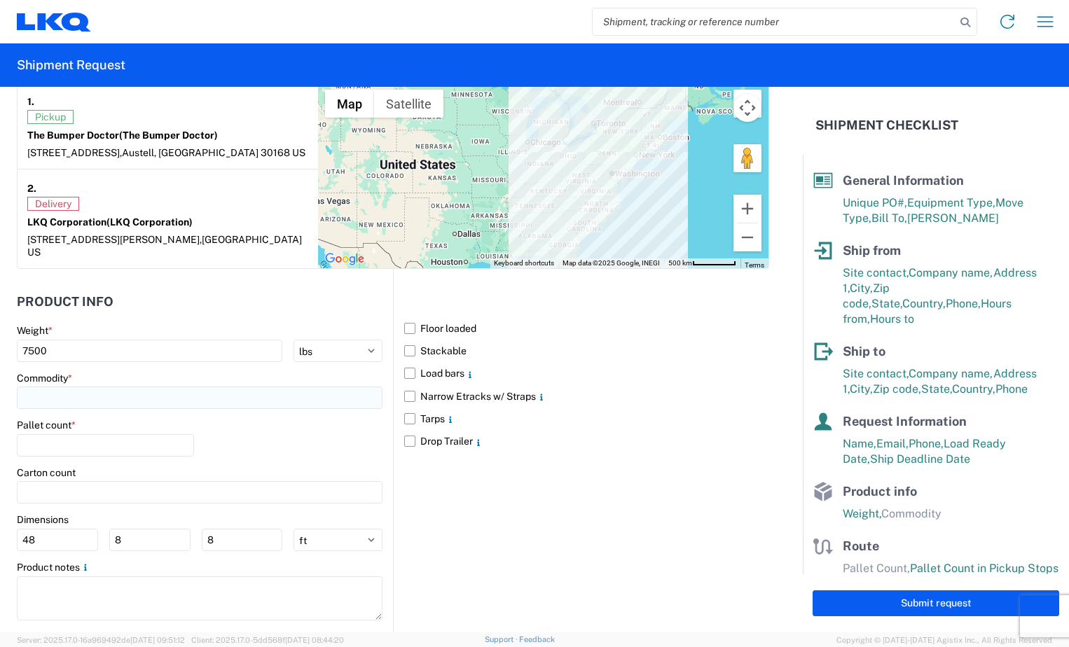
click at [89, 390] on input at bounding box center [200, 398] width 366 height 22
click at [84, 420] on input at bounding box center [143, 419] width 228 height 22
type input "bumper"
click at [53, 445] on div "Bumpers" at bounding box center [142, 447] width 245 height 22
type input "Bumpers"
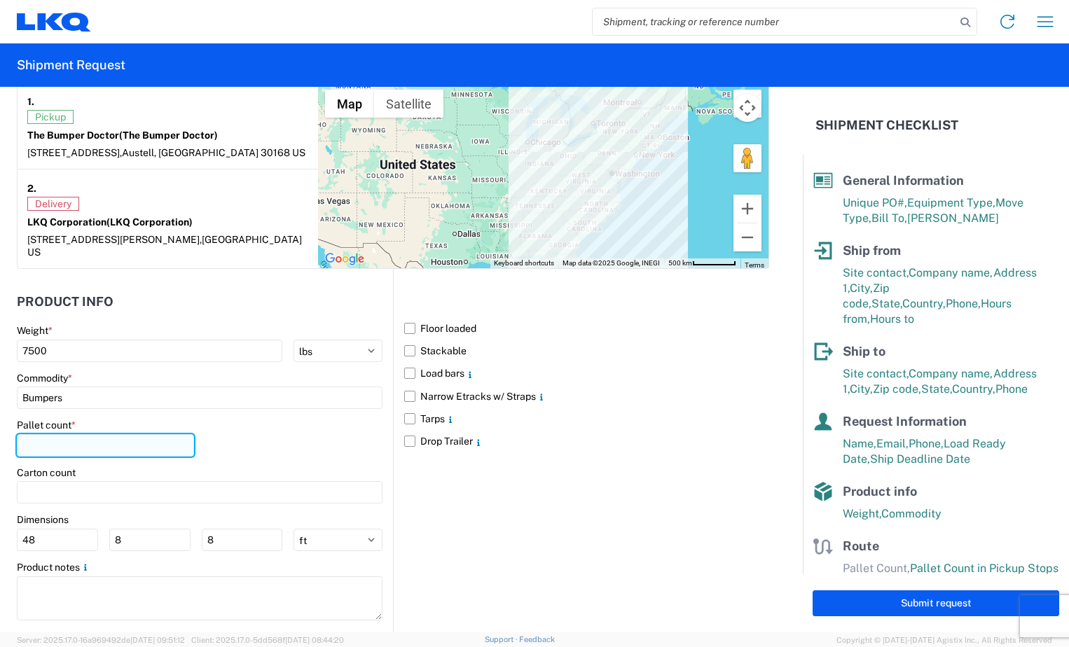
click at [57, 435] on input "number" at bounding box center [105, 445] width 177 height 22
type input "0"
click at [406, 317] on label "Floor loaded" at bounding box center [586, 328] width 365 height 22
click at [0, 0] on input "Floor loaded" at bounding box center [0, 0] width 0 height 0
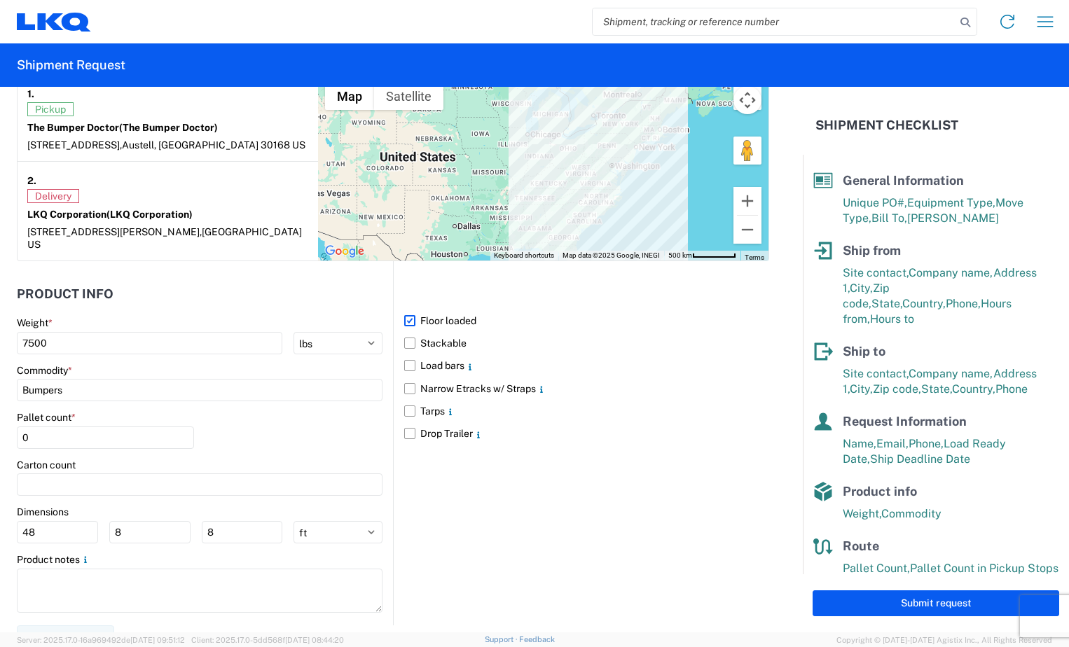
scroll to position [1135, 0]
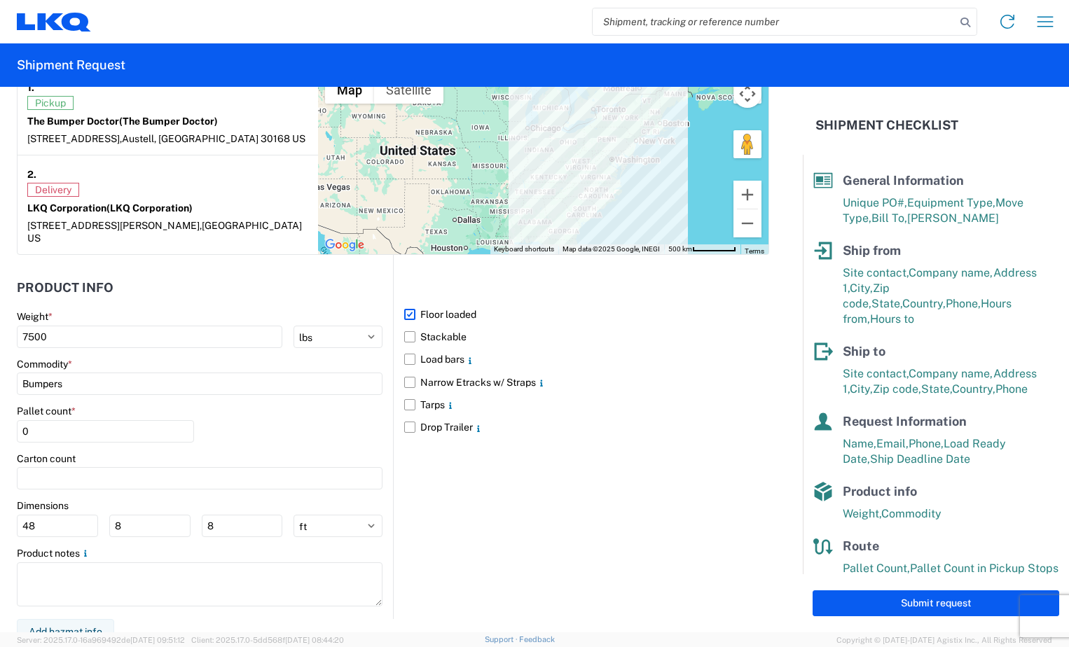
click at [509, 516] on div "Floor loaded Stackable Load bars Narrow Etracks w/ Straps Tarps Drop Trailer" at bounding box center [581, 437] width 376 height 364
click at [893, 599] on button "Submit request" at bounding box center [936, 604] width 247 height 26
select select "GA"
select select "US"
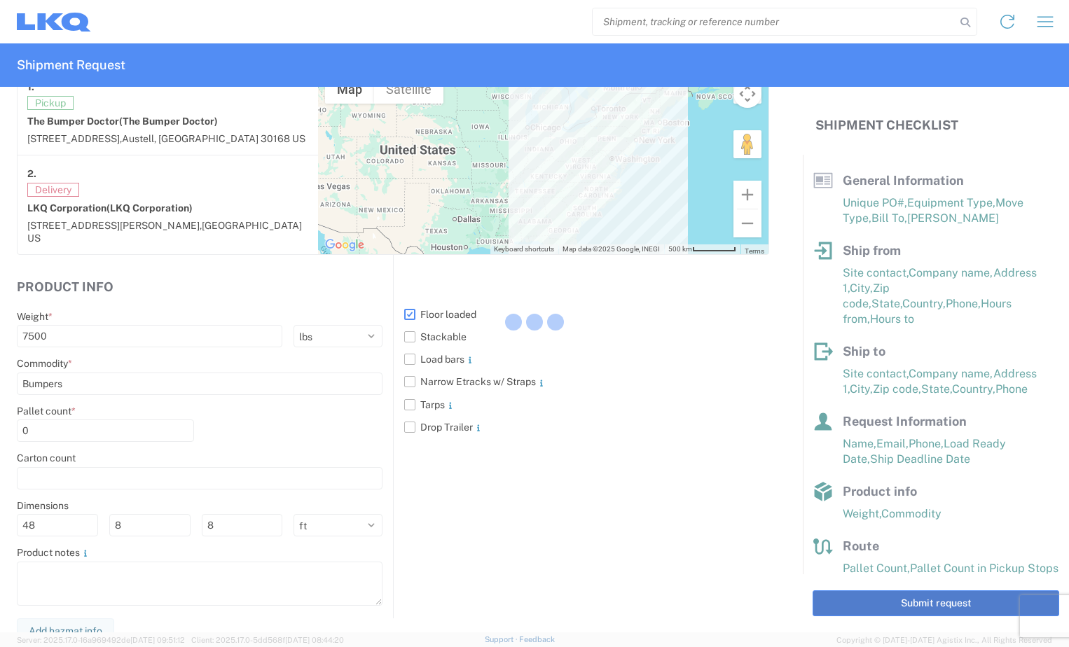
scroll to position [1134, 0]
